Goal: Navigation & Orientation: Find specific page/section

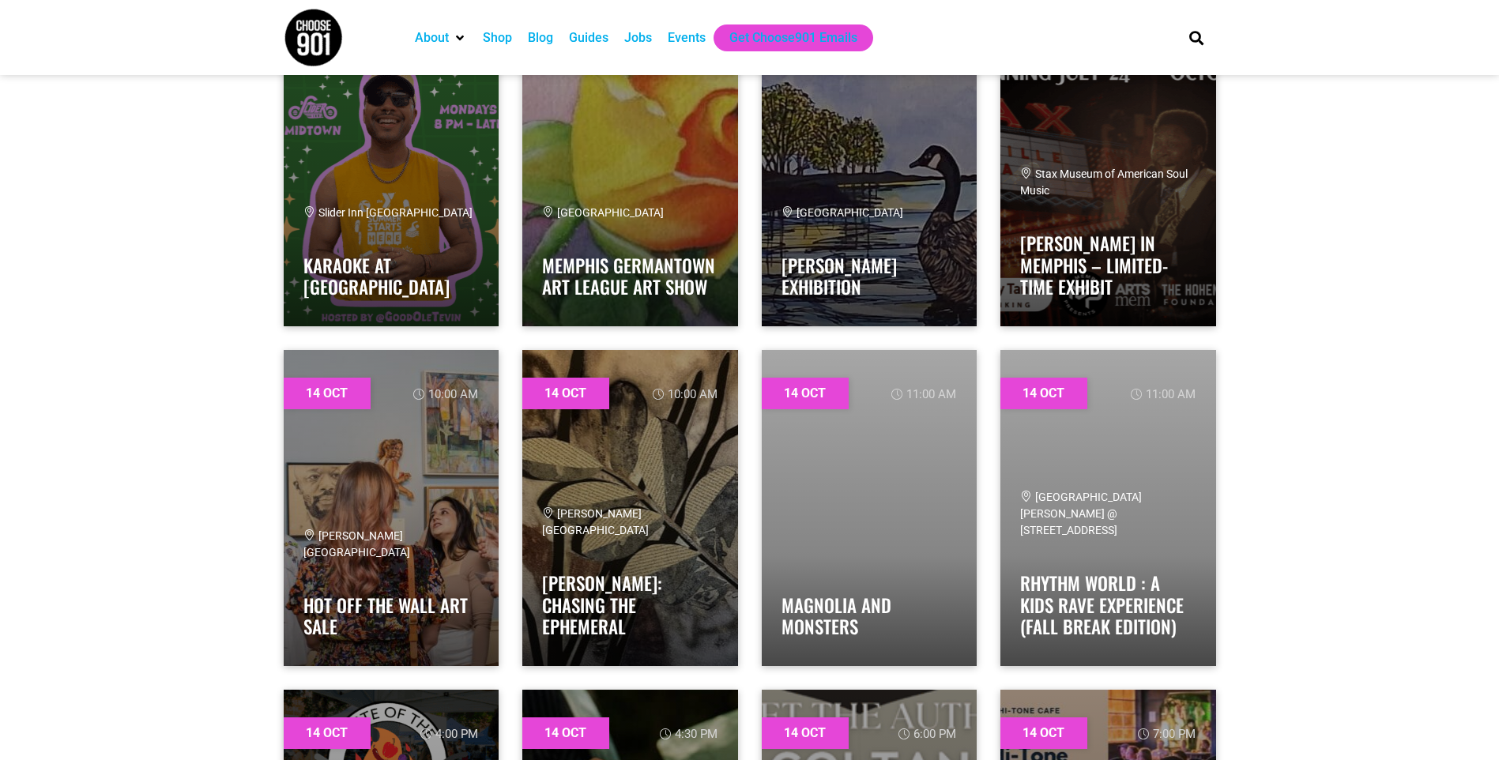
scroll to position [11622, 0]
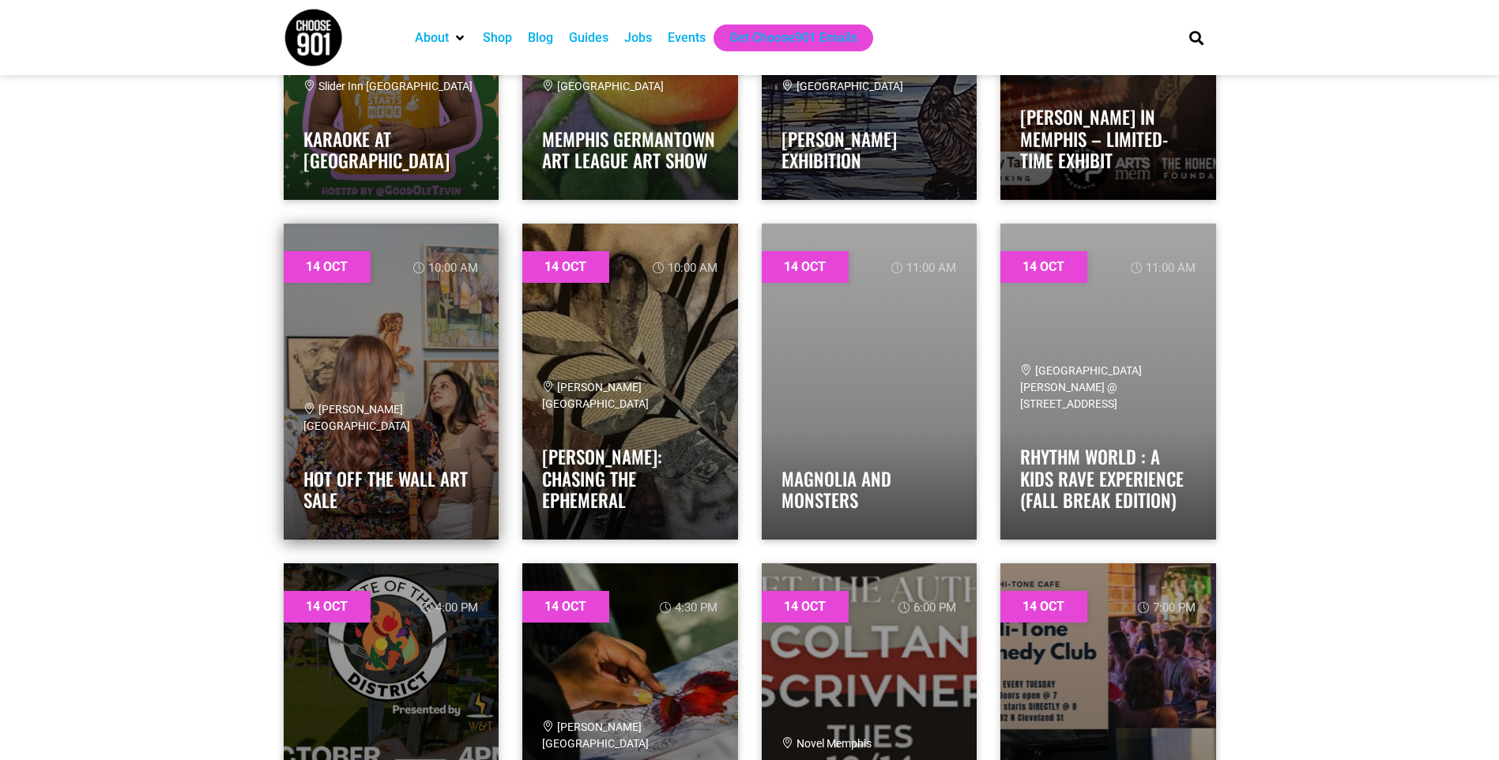
click at [330, 356] on link at bounding box center [392, 382] width 216 height 316
